Goal: Information Seeking & Learning: Learn about a topic

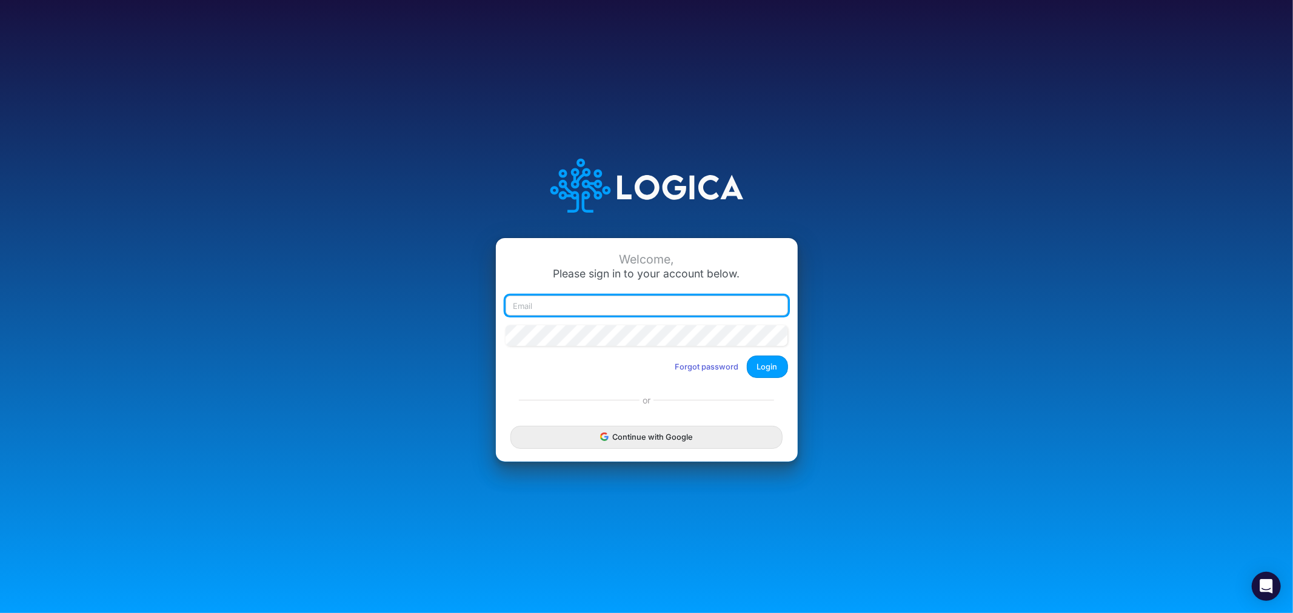
click at [637, 302] on input "email" at bounding box center [646, 306] width 282 height 21
type input "[PERSON_NAME][EMAIL_ADDRESS][PERSON_NAME][DOMAIN_NAME]"
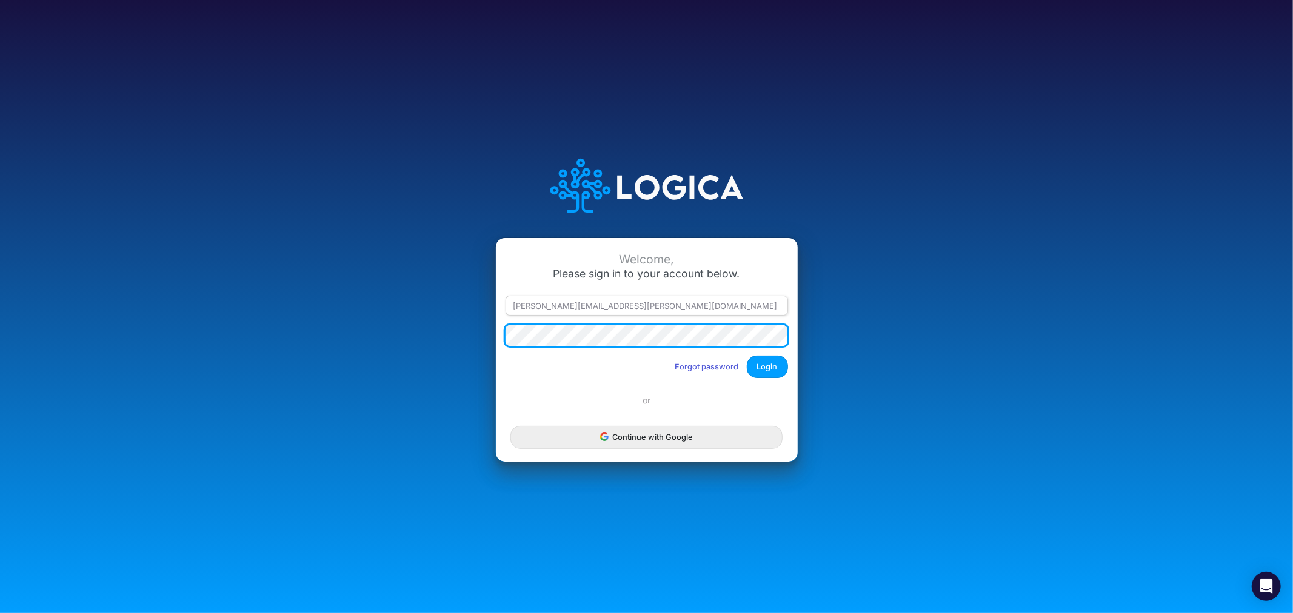
click at [747, 356] on button "Login" at bounding box center [767, 367] width 41 height 22
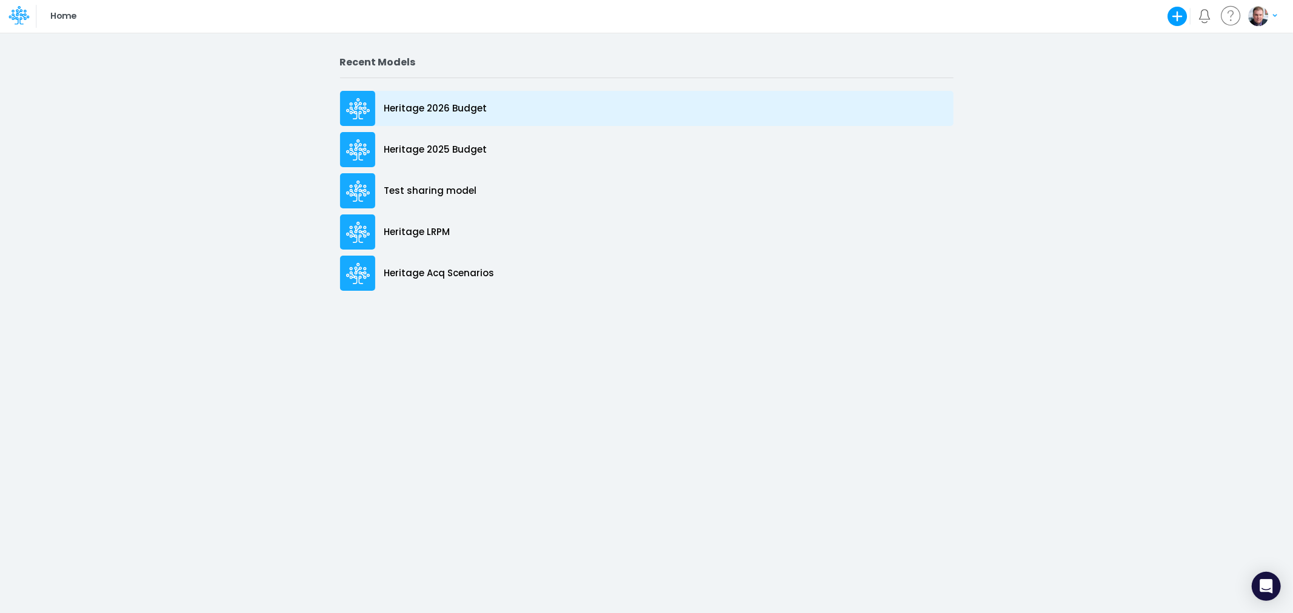
click at [420, 109] on p "Heritage 2026 Budget" at bounding box center [435, 109] width 103 height 14
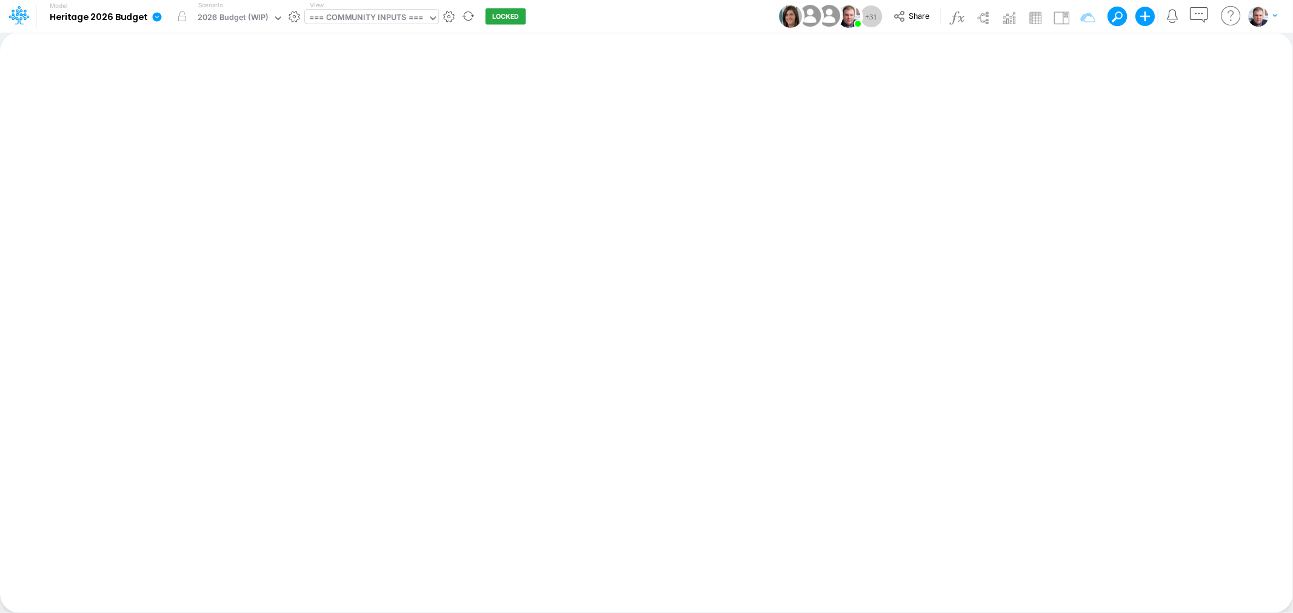
click at [339, 17] on div "=== COMMUNITY INPUTS ===" at bounding box center [366, 19] width 114 height 14
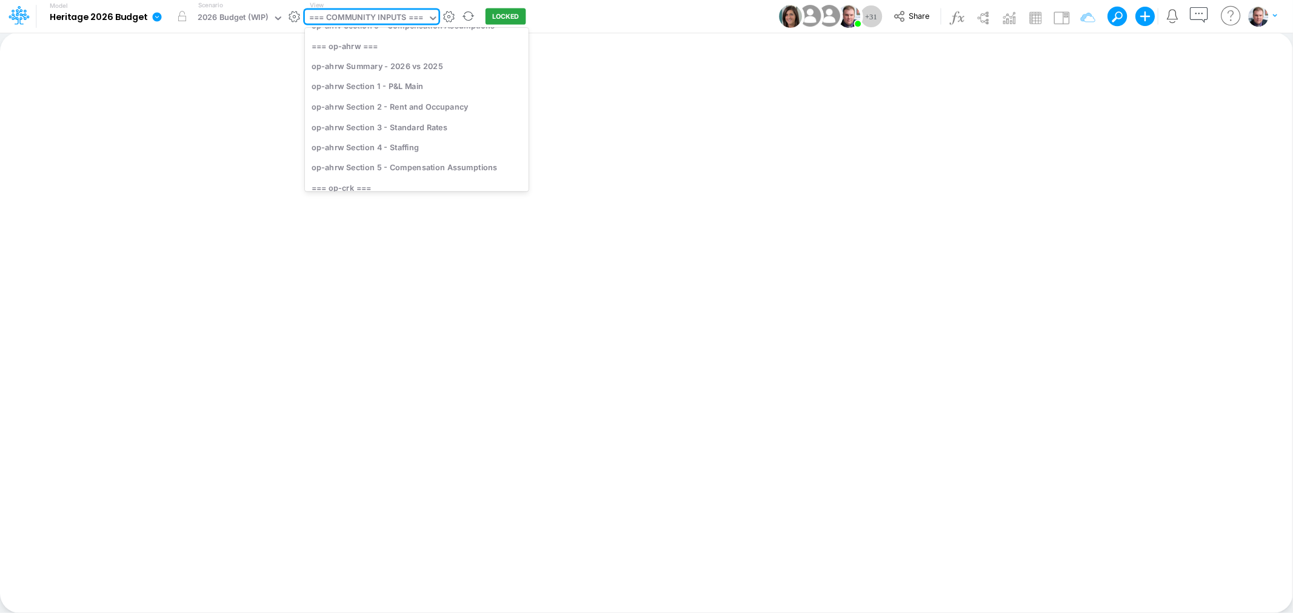
scroll to position [269, 0]
click at [427, 81] on div "op-ahrw Section 1 - P&L Main" at bounding box center [417, 81] width 224 height 20
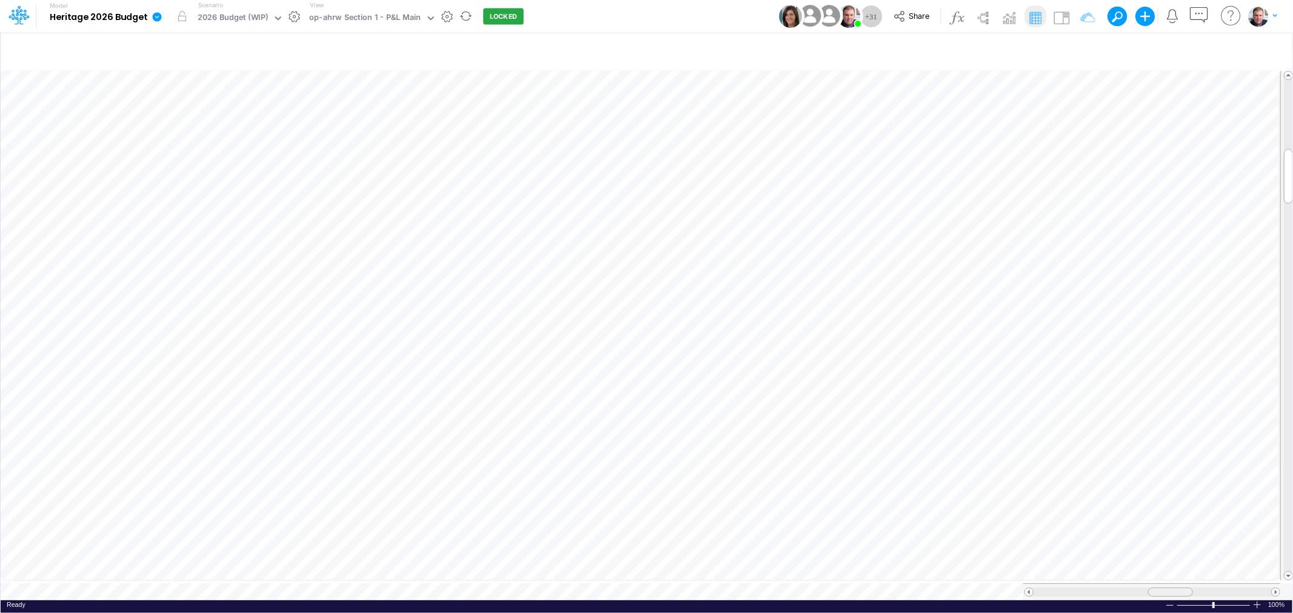
click at [1152, 588] on div at bounding box center [1170, 592] width 45 height 9
click at [1162, 591] on div at bounding box center [1151, 592] width 257 height 17
drag, startPoint x: 1168, startPoint y: 585, endPoint x: 1190, endPoint y: 588, distance: 22.0
click at [1190, 588] on span at bounding box center [1193, 592] width 8 height 8
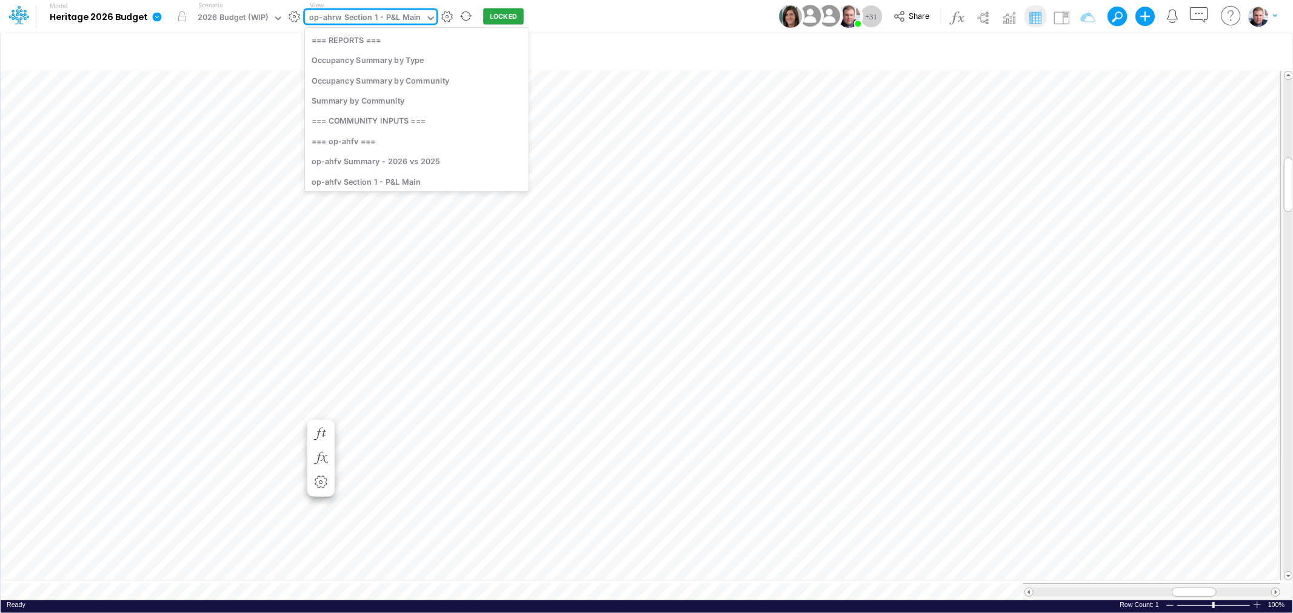
click at [398, 15] on div "op-ahrw Section 1 - P&L Main" at bounding box center [365, 19] width 112 height 14
click at [362, 14] on div "op-ahrw Section 1 - P&L Main" at bounding box center [365, 19] width 112 height 14
click at [430, 138] on div "op-ahfv Section 2 - Rent and Occupancy" at bounding box center [417, 142] width 224 height 20
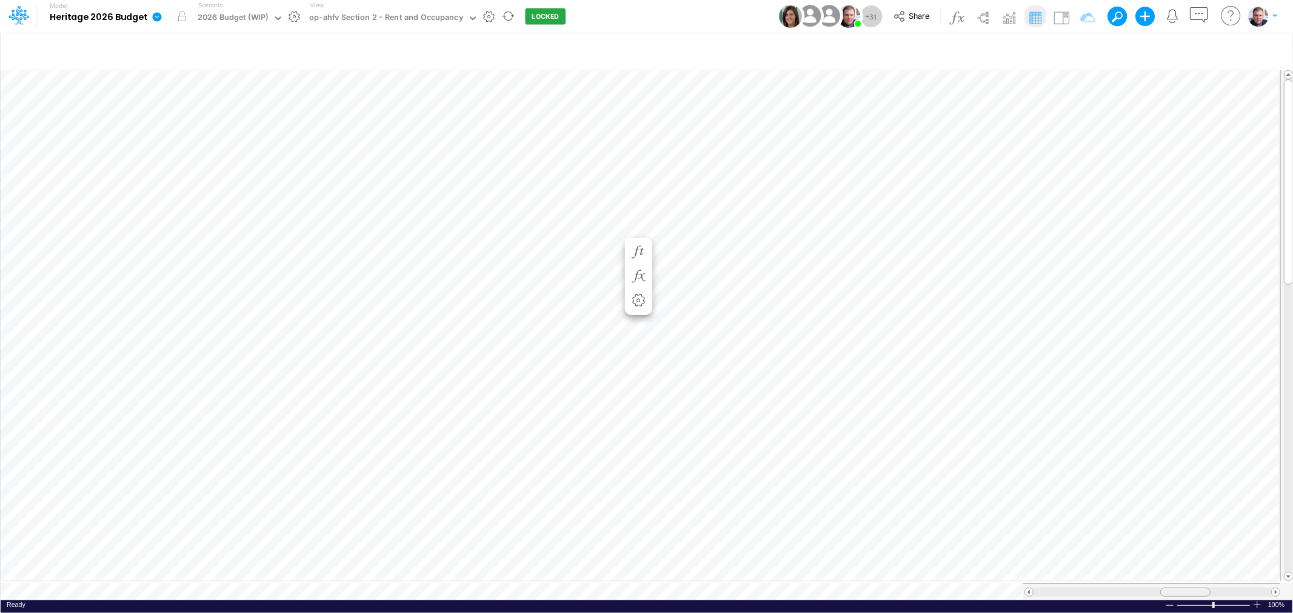
drag, startPoint x: 1160, startPoint y: 582, endPoint x: 1176, endPoint y: 583, distance: 15.8
click at [1176, 588] on div at bounding box center [1185, 592] width 50 height 9
click at [382, 12] on div "op-ahfv Section 2 - Rent and Occupancy" at bounding box center [386, 19] width 154 height 14
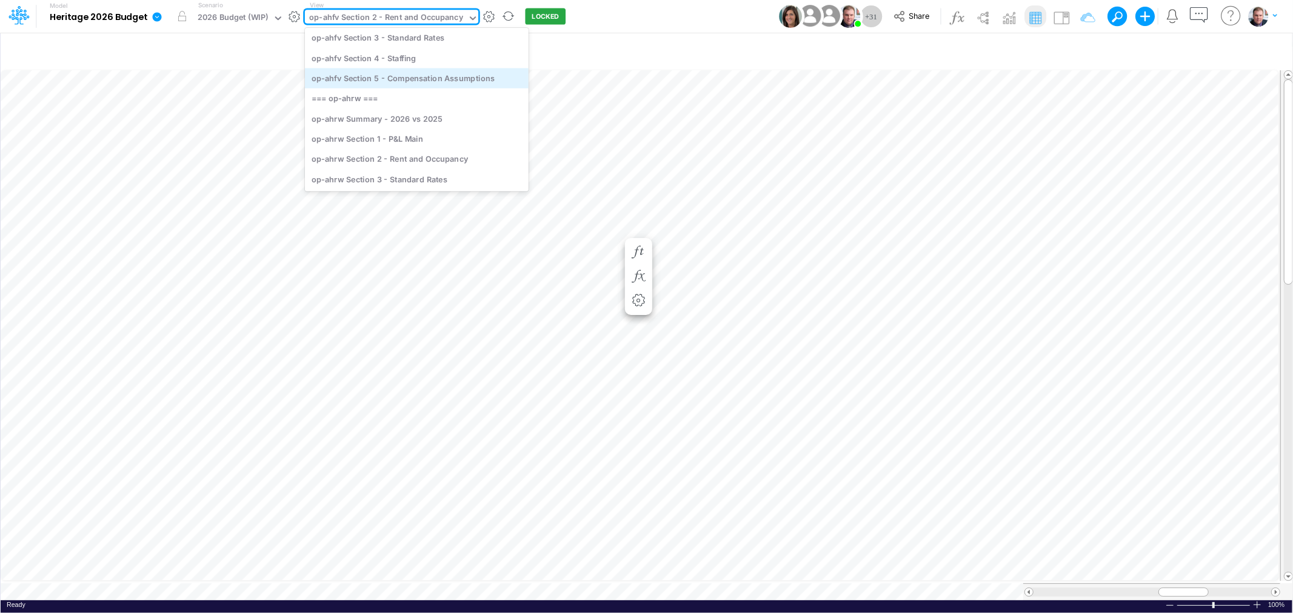
scroll to position [232, 0]
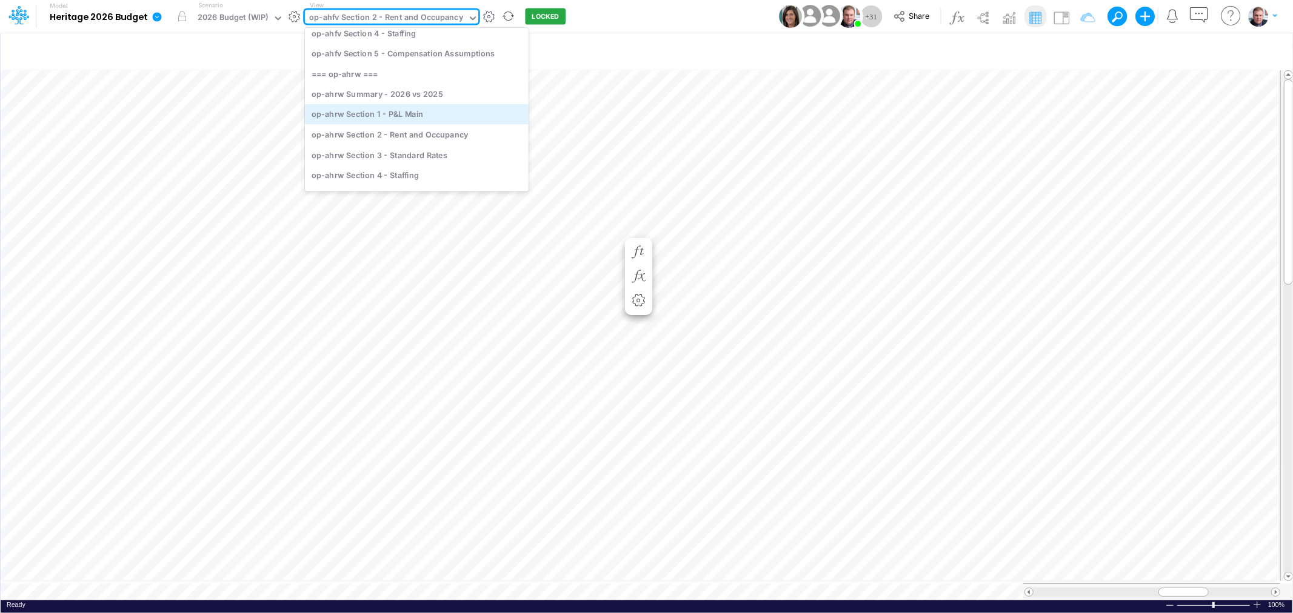
click at [370, 109] on div "op-ahrw Section 1 - P&L Main" at bounding box center [417, 114] width 224 height 20
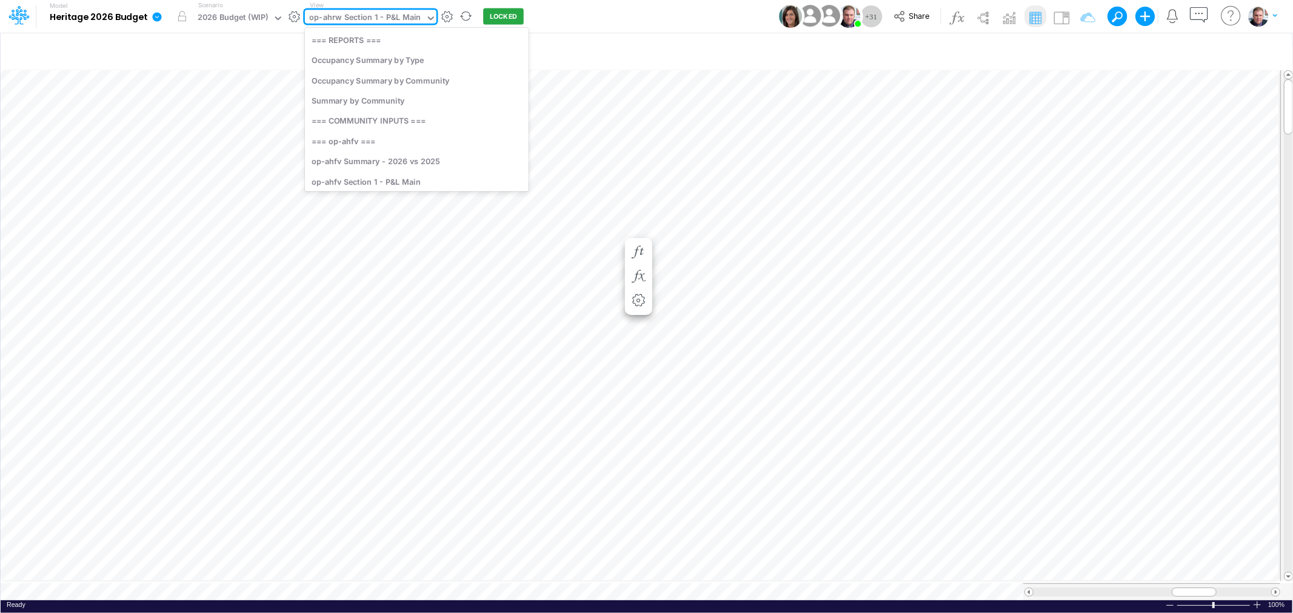
click at [385, 15] on div "op-ahrw Section 1 - P&L Main" at bounding box center [365, 19] width 112 height 14
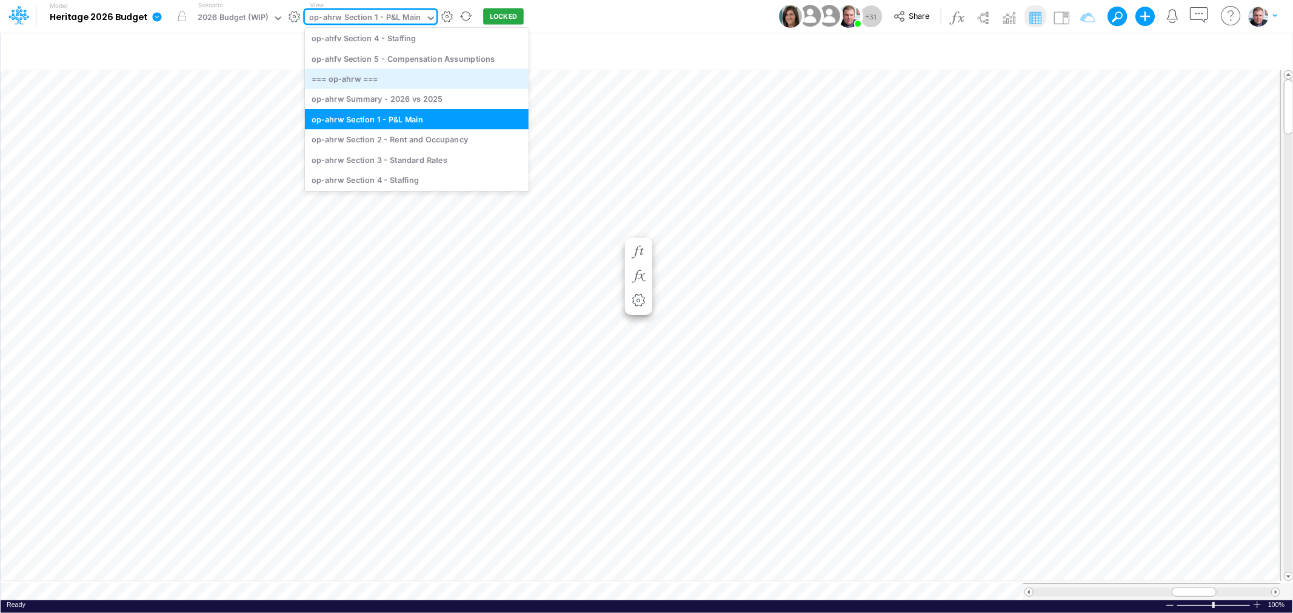
scroll to position [232, 0]
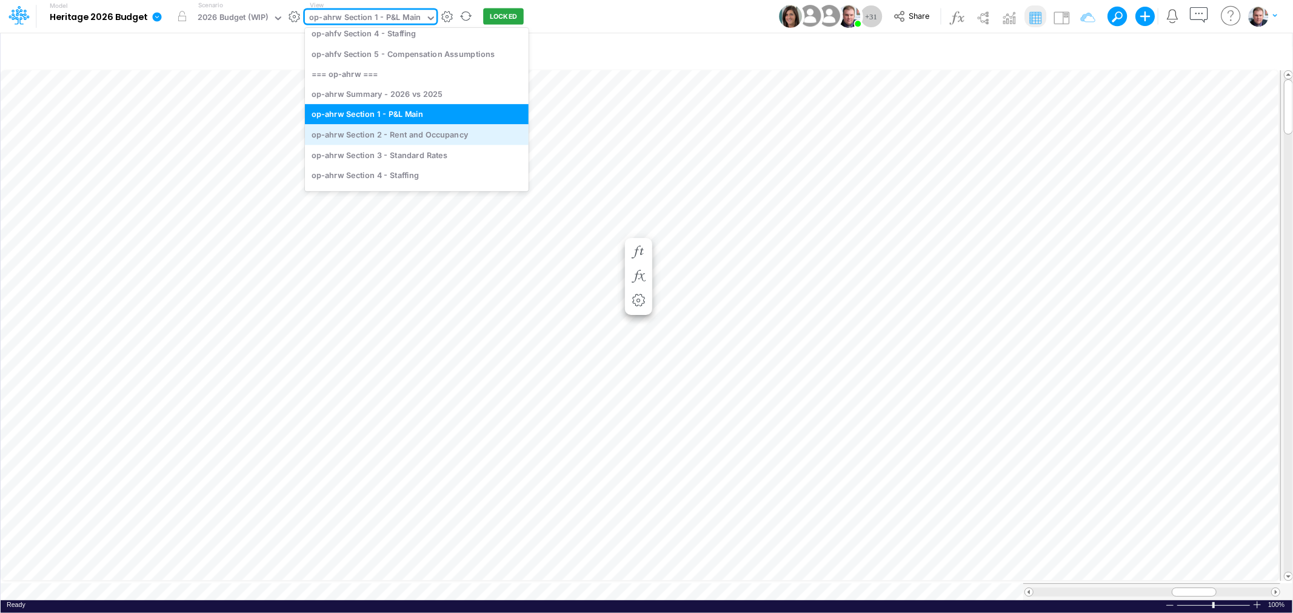
click at [385, 138] on div "op-ahrw Section 2 - Rent and Occupancy" at bounding box center [417, 135] width 224 height 20
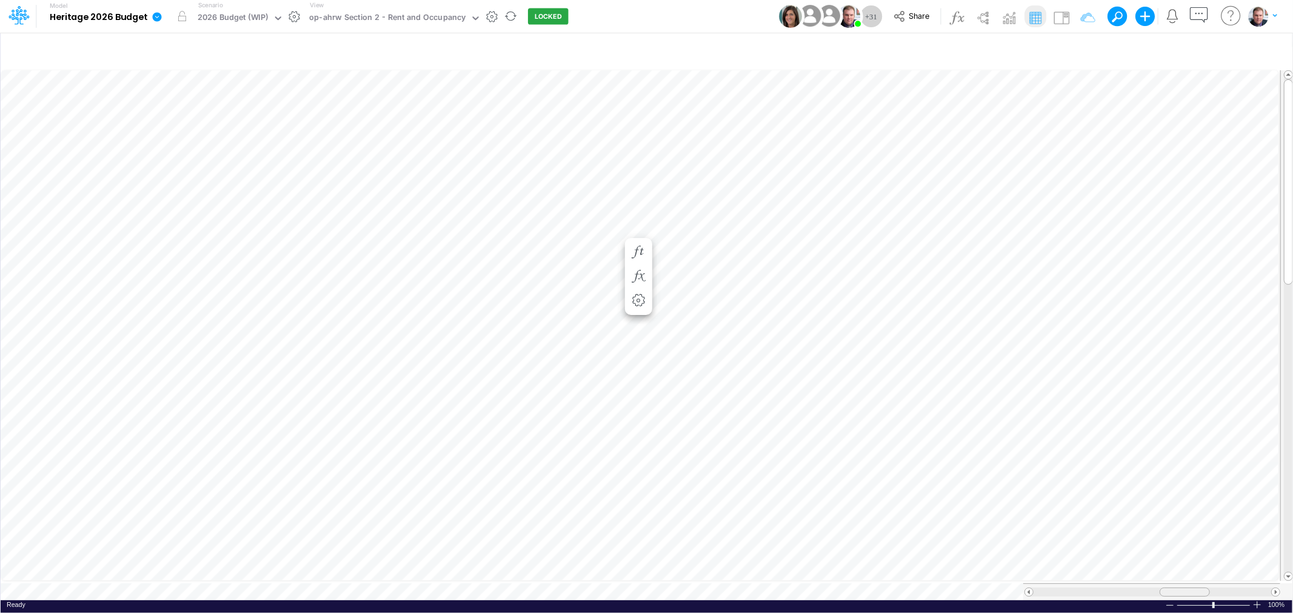
drag, startPoint x: 1166, startPoint y: 590, endPoint x: 1182, endPoint y: 588, distance: 16.5
click at [1182, 588] on div at bounding box center [1184, 592] width 50 height 9
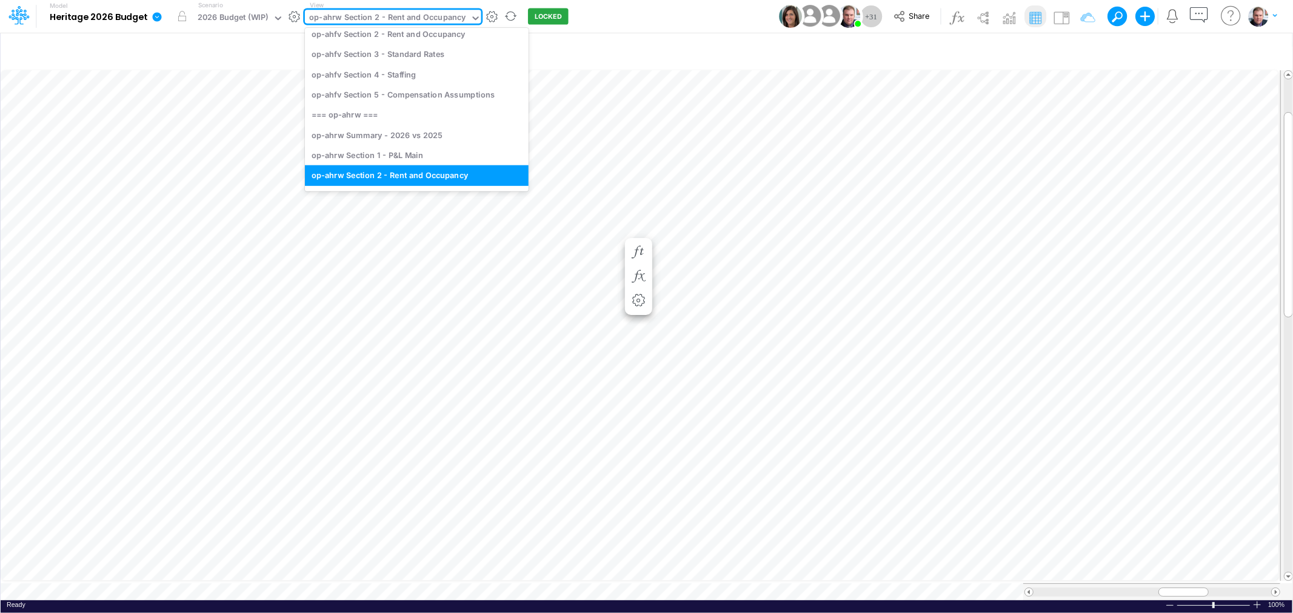
click at [414, 19] on div "op-ahrw Section 2 - Rent and Occupancy" at bounding box center [387, 19] width 156 height 14
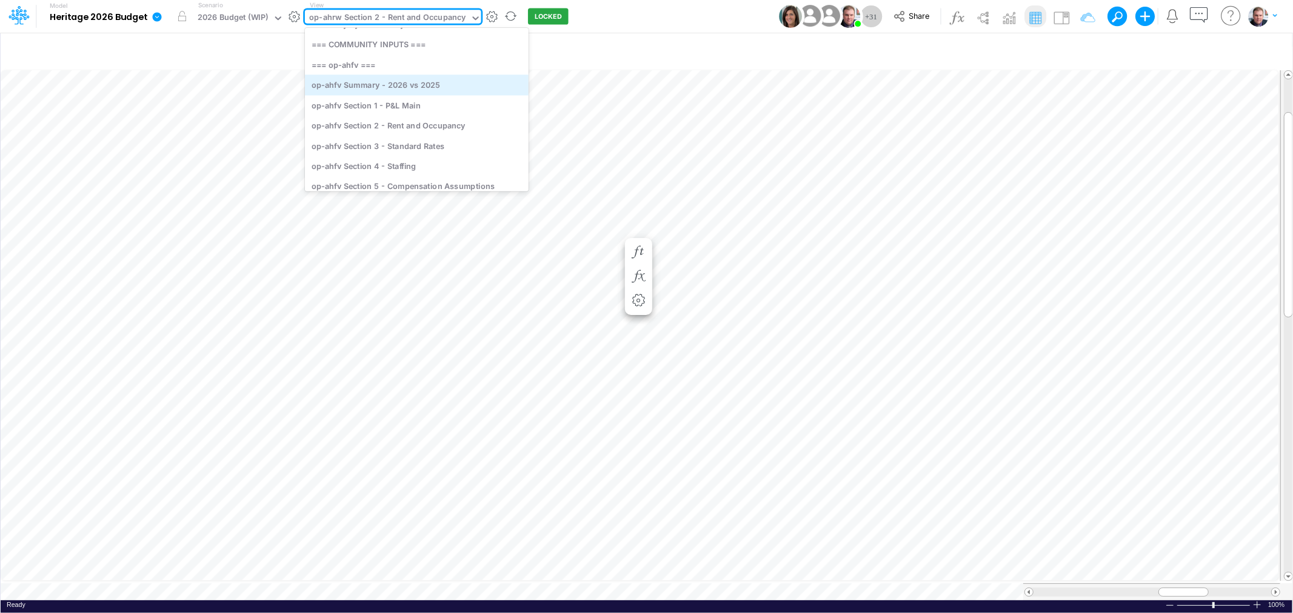
scroll to position [119, 0]
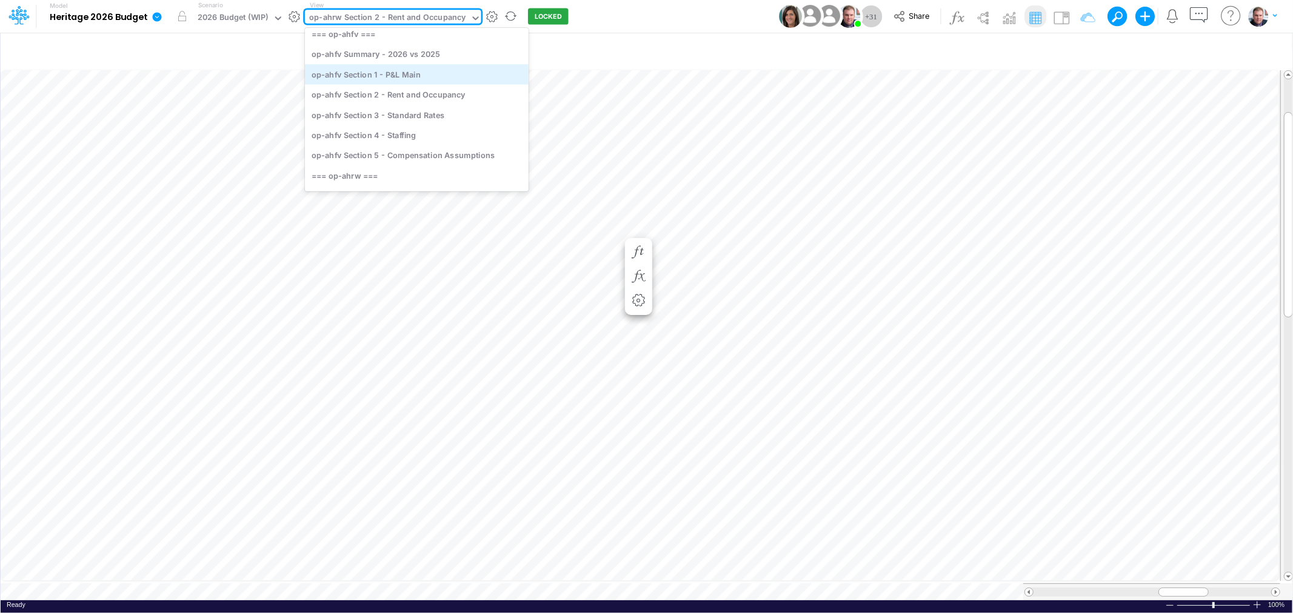
click at [433, 75] on div "op-ahfv Section 1 - P&L Main" at bounding box center [417, 74] width 224 height 20
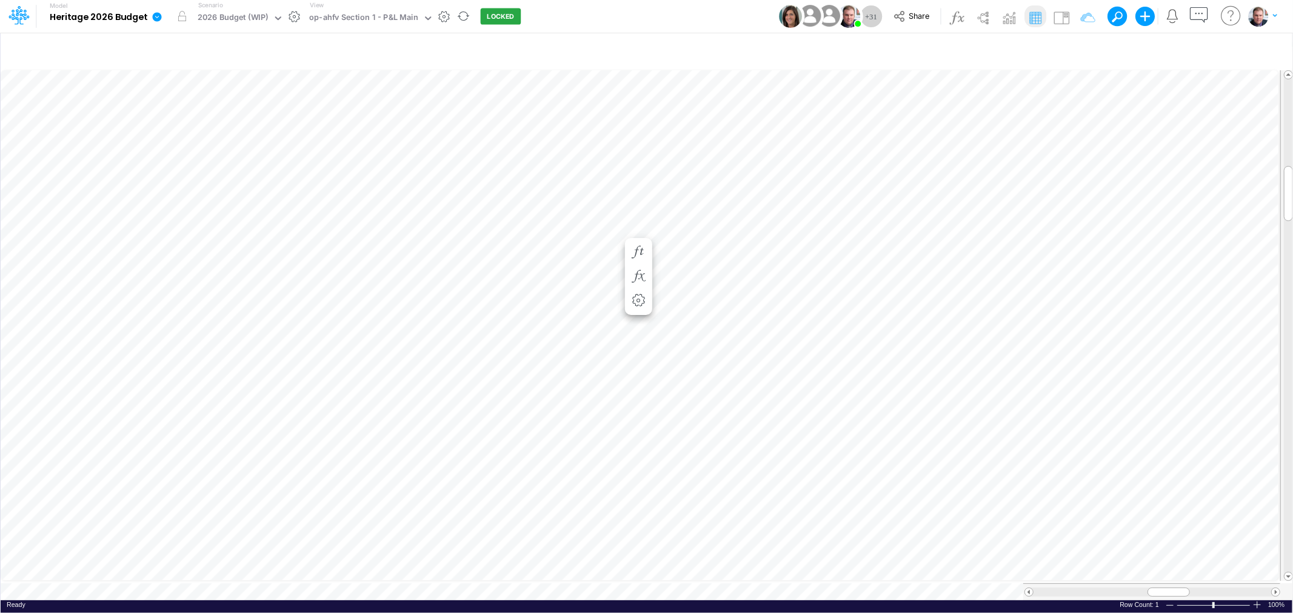
scroll to position [0, 1]
click at [1067, 51] on icon "button" at bounding box center [1068, 51] width 18 height 13
